Goal: Find specific page/section

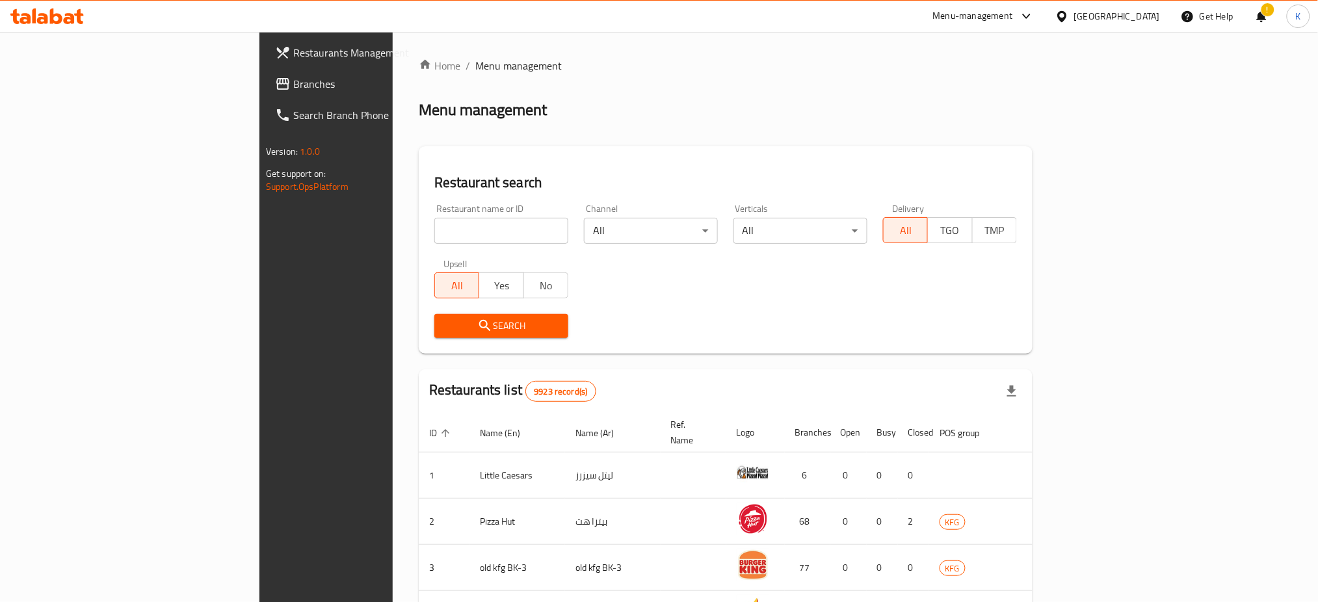
click at [434, 233] on input "search" at bounding box center [501, 231] width 134 height 26
click button "Search" at bounding box center [501, 326] width 134 height 24
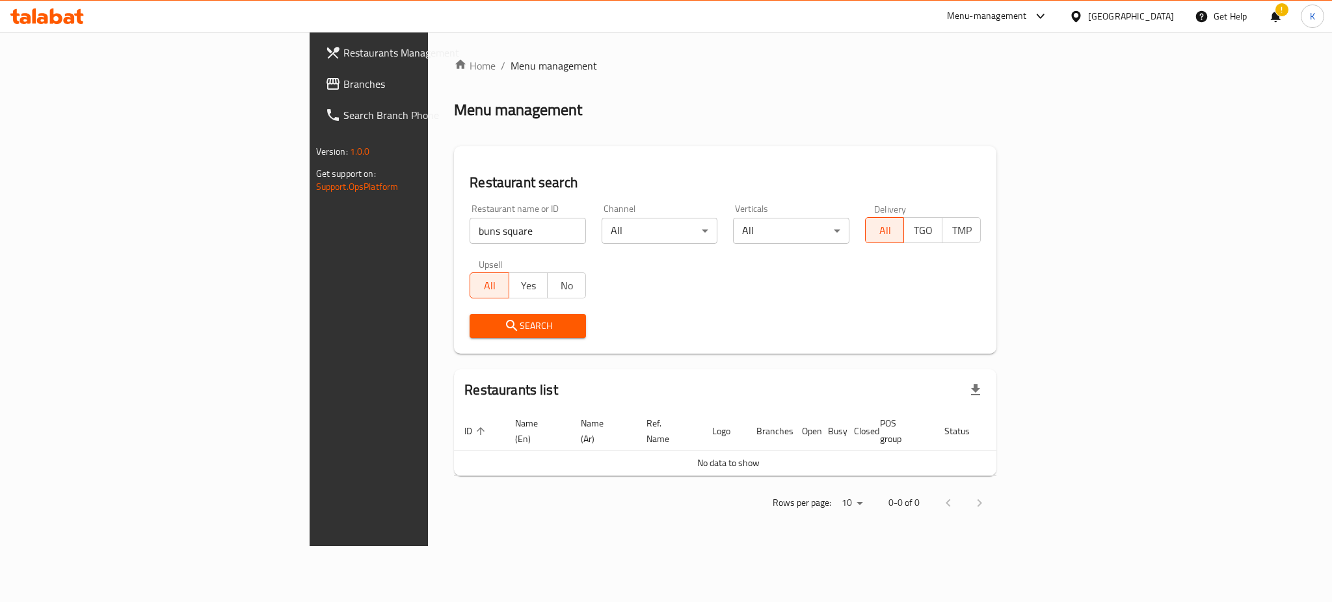
click at [328, 22] on div "Menu-management [GEOGRAPHIC_DATA] Get Help ! K" at bounding box center [666, 16] width 1332 height 31
click at [470, 234] on input "buns square" at bounding box center [528, 231] width 116 height 26
click button "Search" at bounding box center [528, 326] width 116 height 24
click at [470, 229] on input "buns sqaured" at bounding box center [528, 231] width 116 height 26
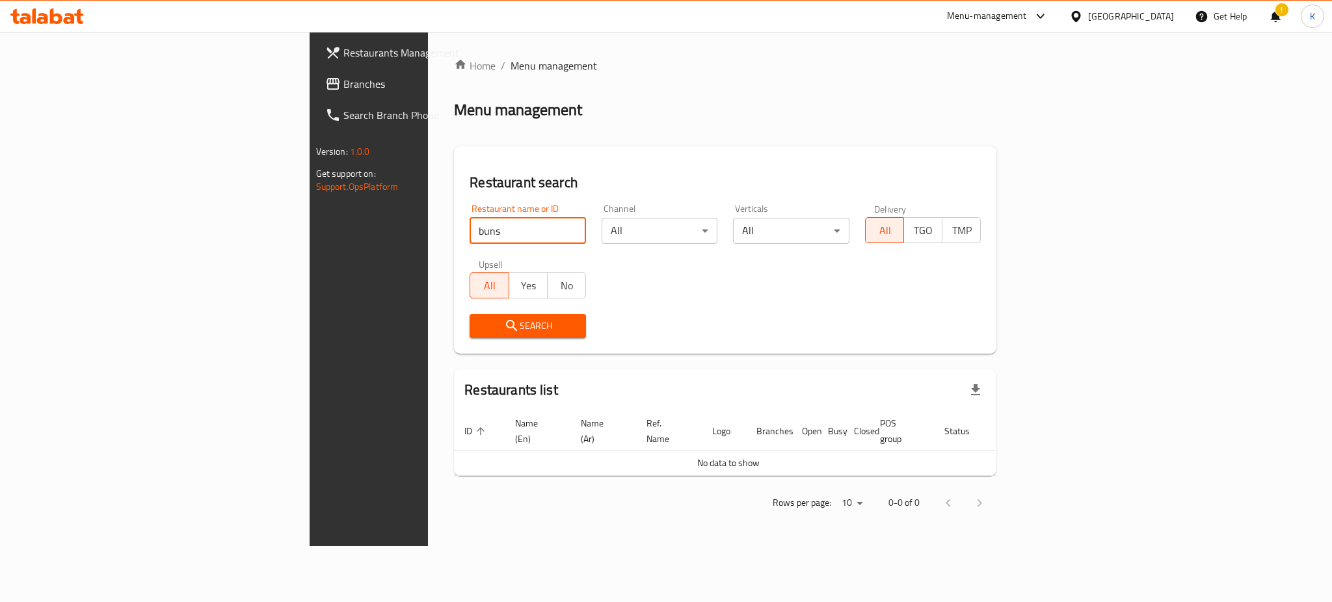
click button "Search" at bounding box center [528, 326] width 116 height 24
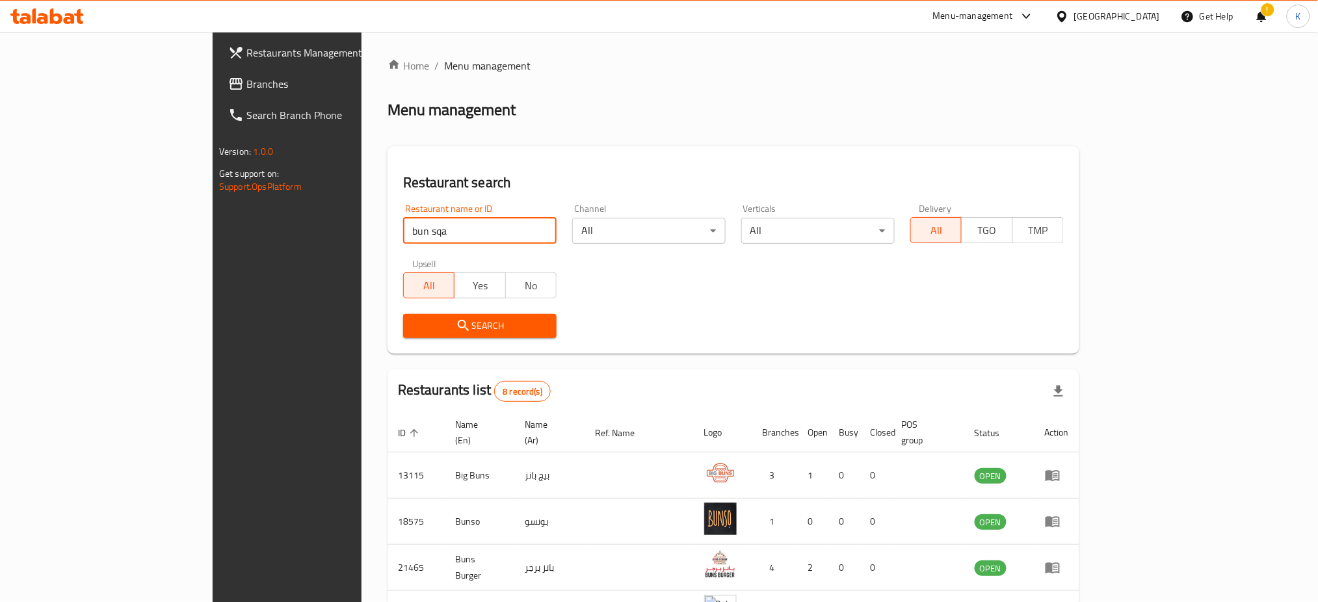
click button "Search" at bounding box center [479, 326] width 153 height 24
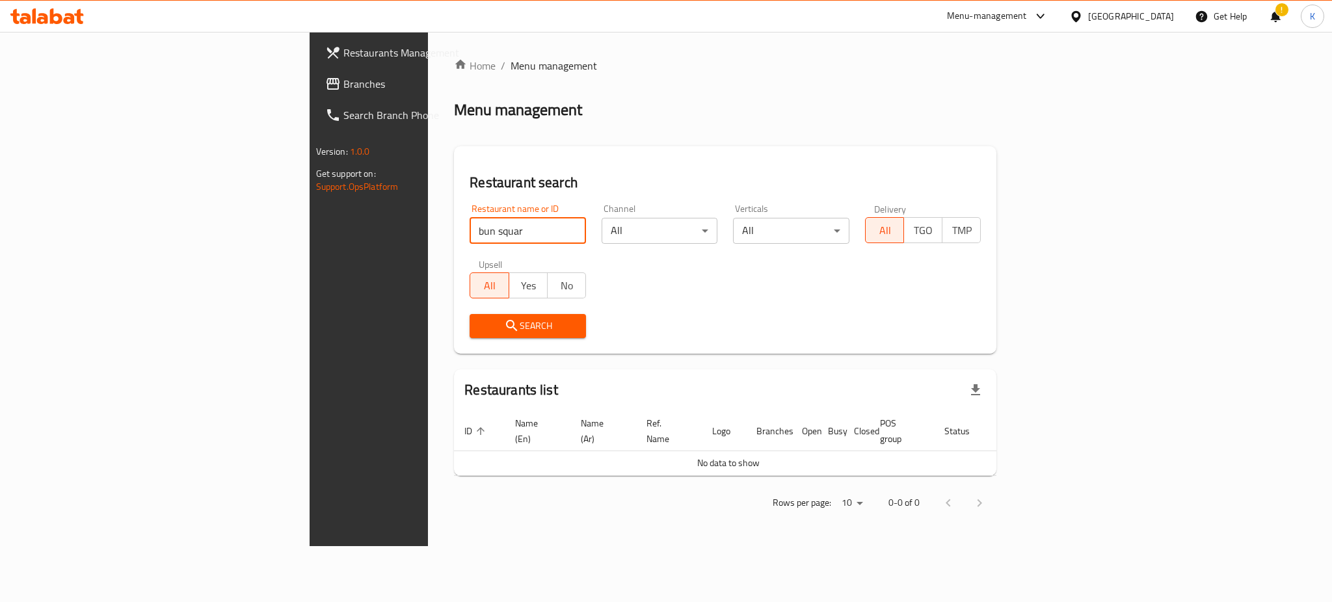
type input "bun squar"
click button "Search" at bounding box center [528, 326] width 116 height 24
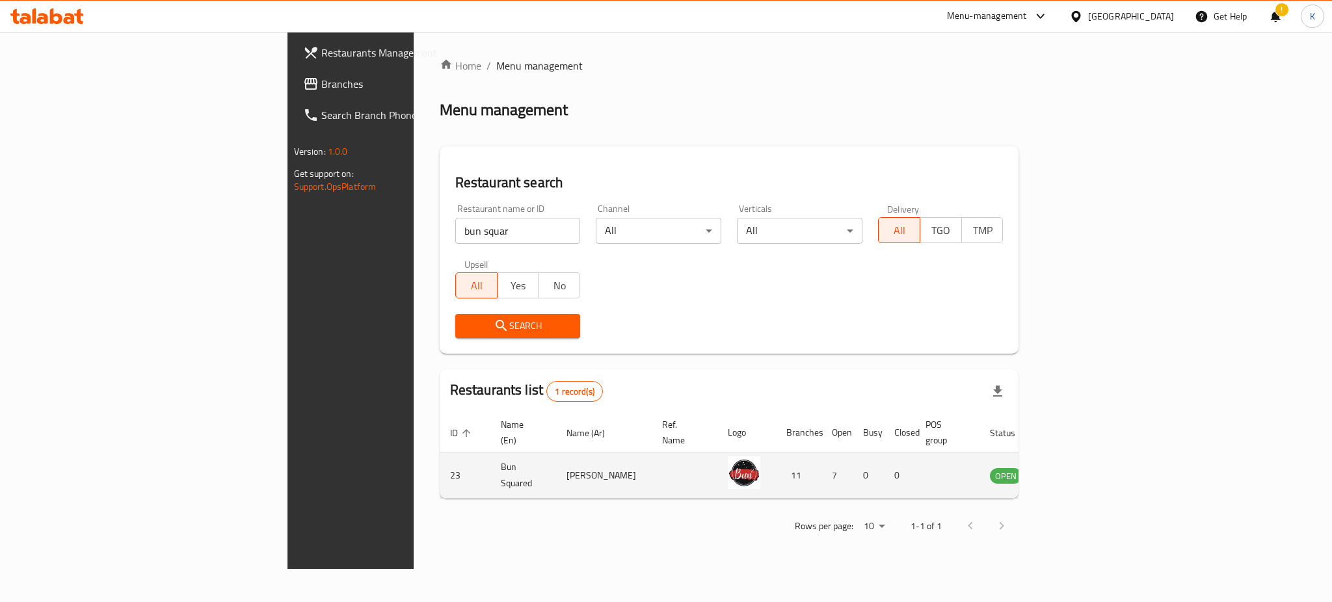
click at [1074, 468] on icon "enhanced table" at bounding box center [1066, 476] width 16 height 16
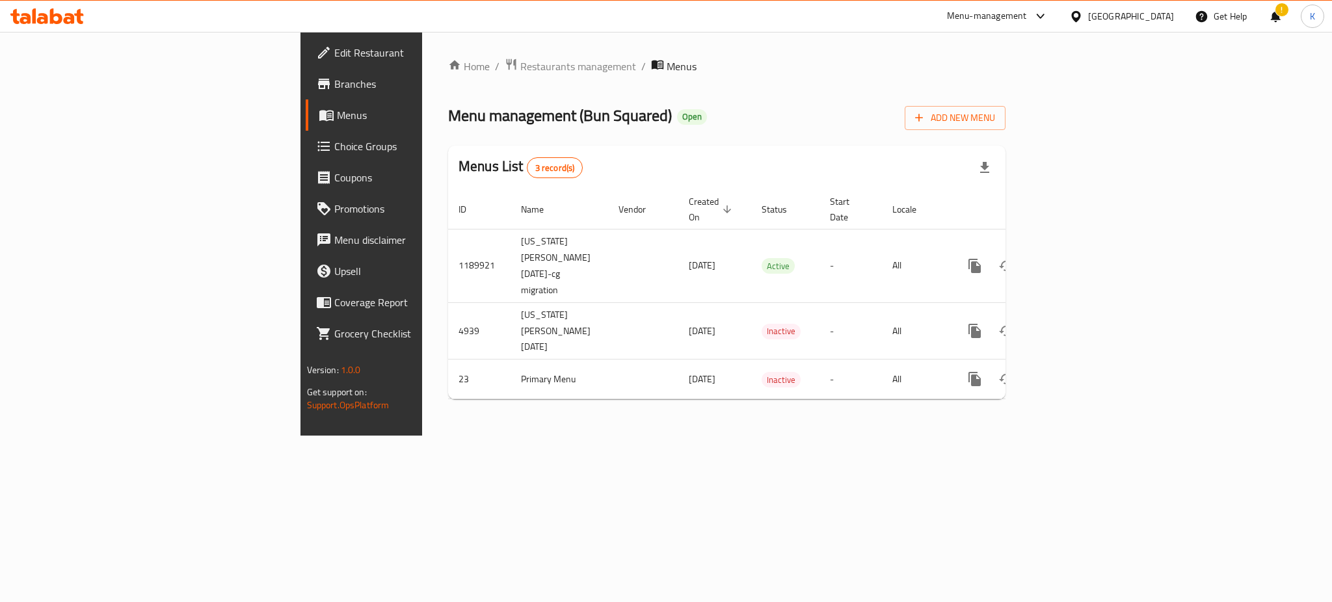
click at [334, 57] on span "Edit Restaurant" at bounding box center [423, 53] width 178 height 16
